Goal: Task Accomplishment & Management: Use online tool/utility

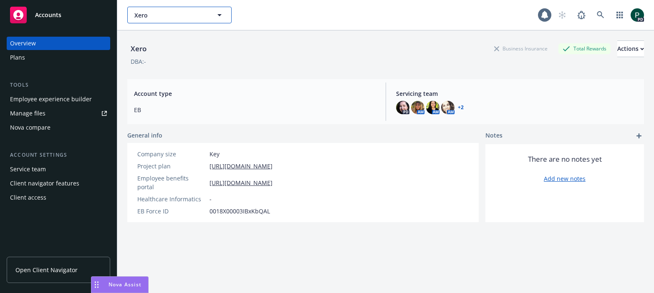
click at [160, 18] on span "Xero" at bounding box center [170, 15] width 72 height 9
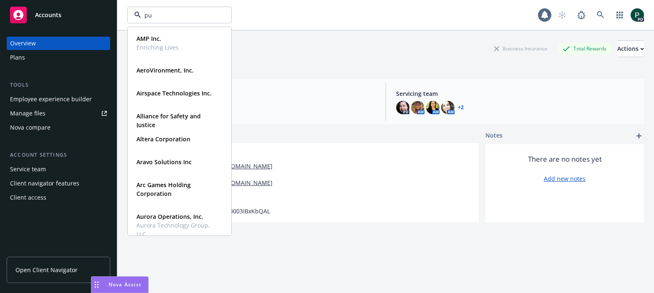
type input "pub"
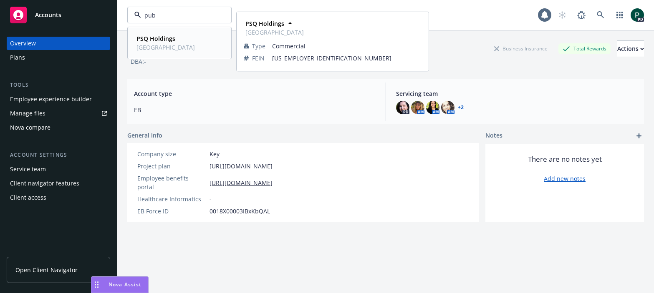
click at [146, 38] on strong "PSQ Holdings" at bounding box center [155, 39] width 39 height 8
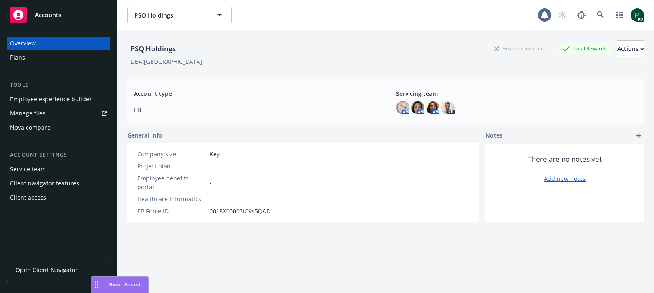
click at [66, 101] on div "Employee experience builder" at bounding box center [51, 99] width 82 height 13
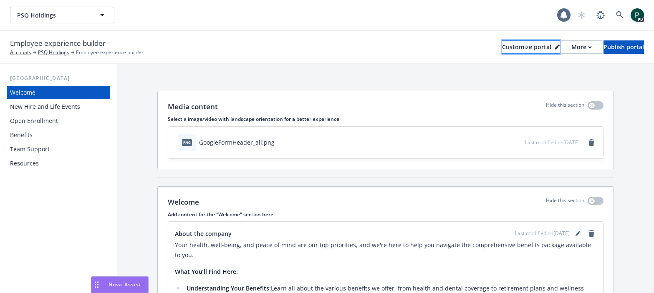
click at [507, 47] on div "Customize portal" at bounding box center [531, 47] width 58 height 13
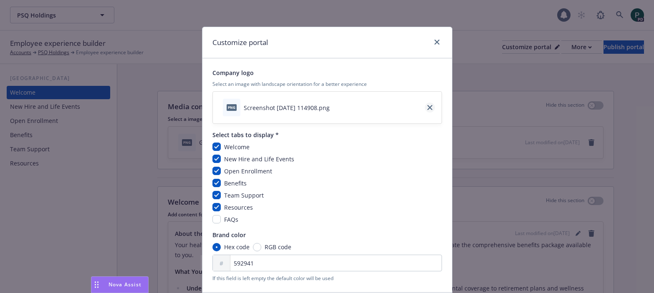
click at [430, 107] on icon "close" at bounding box center [429, 107] width 5 height 5
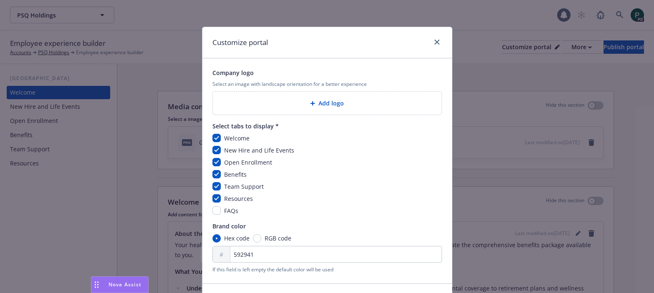
click at [356, 104] on div "Add logo" at bounding box center [326, 103] width 215 height 10
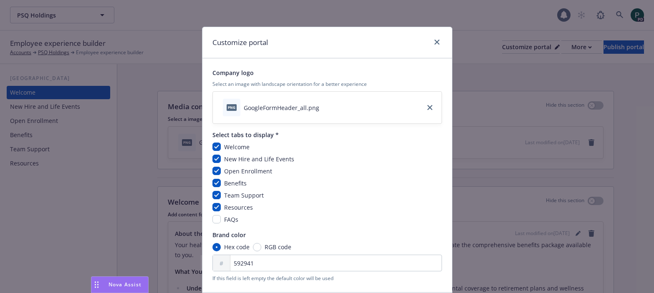
scroll to position [63, 0]
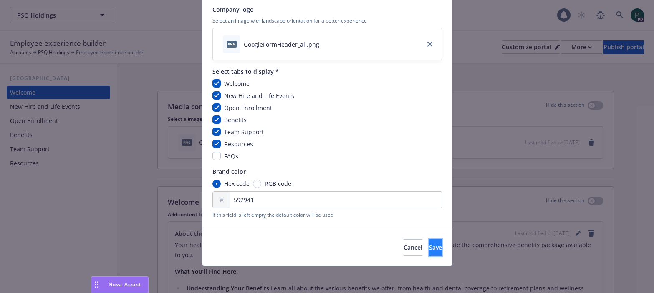
click at [429, 248] on span "Save" at bounding box center [435, 248] width 13 height 8
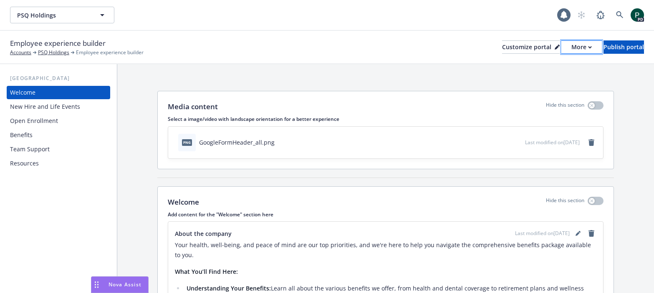
click at [571, 48] on div "More" at bounding box center [581, 47] width 20 height 13
click at [529, 68] on link "Copy preview link" at bounding box center [537, 66] width 76 height 17
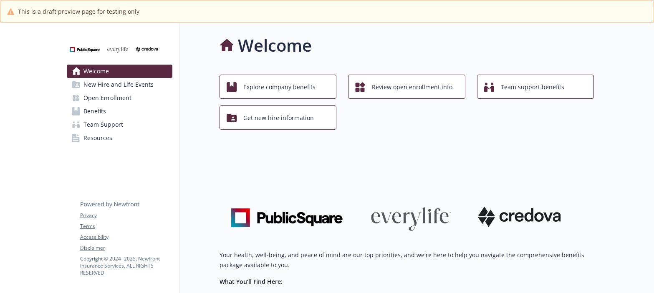
click at [416, 224] on img at bounding box center [406, 190] width 375 height 94
click at [418, 217] on img at bounding box center [406, 190] width 375 height 94
